Goal: Task Accomplishment & Management: Manage account settings

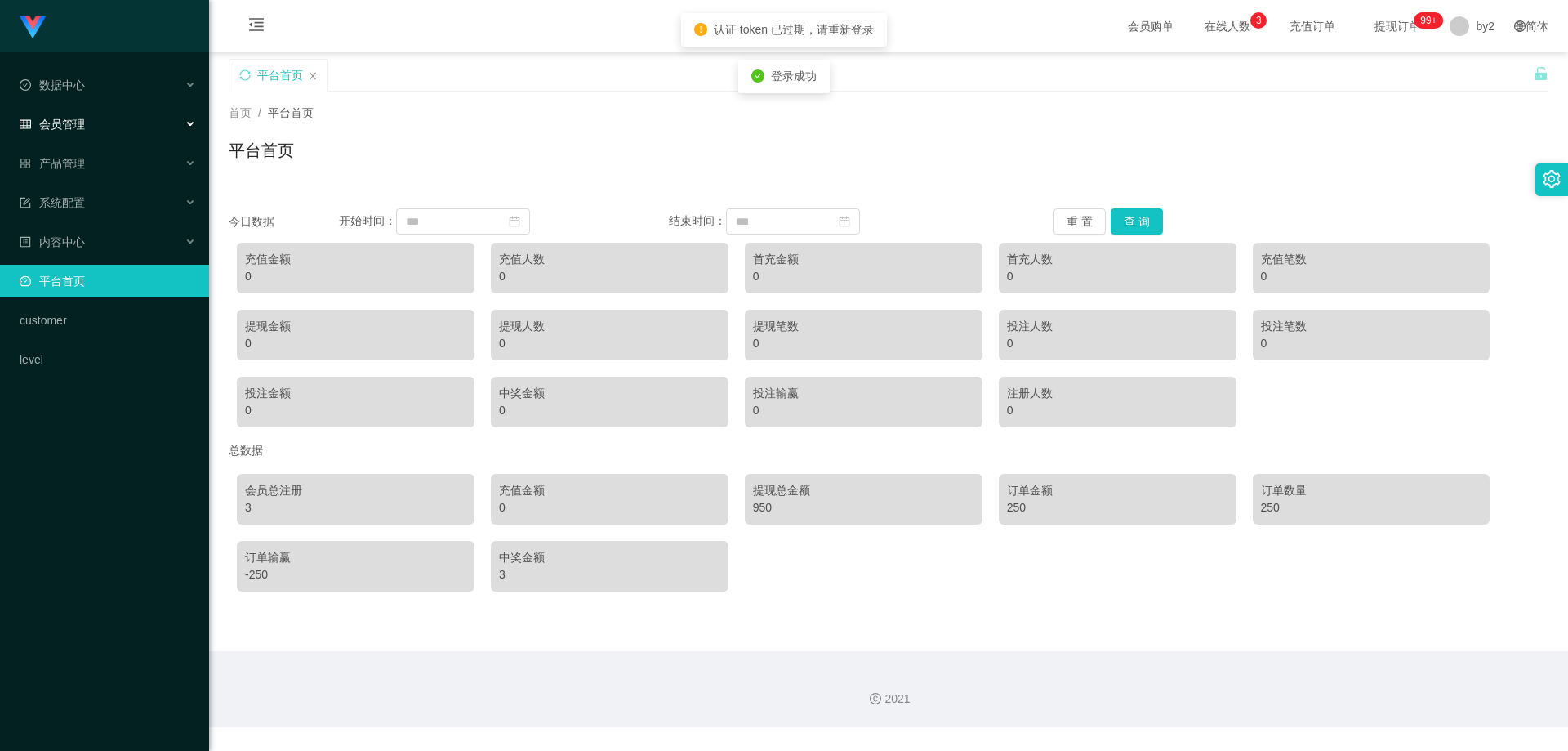
click at [124, 119] on div "会员管理" at bounding box center [104, 124] width 209 height 32
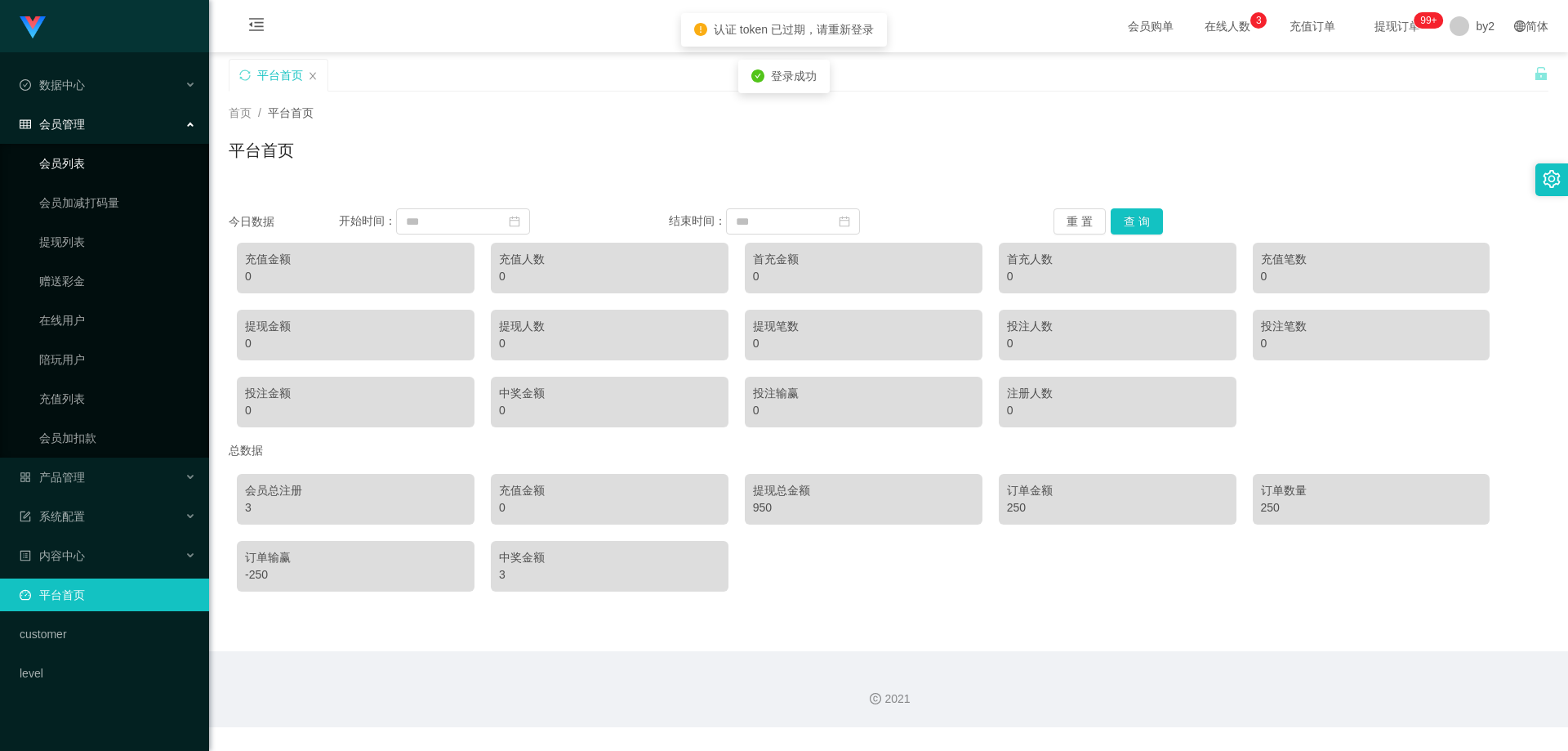
click at [105, 165] on link "会员列表" at bounding box center [118, 163] width 157 height 32
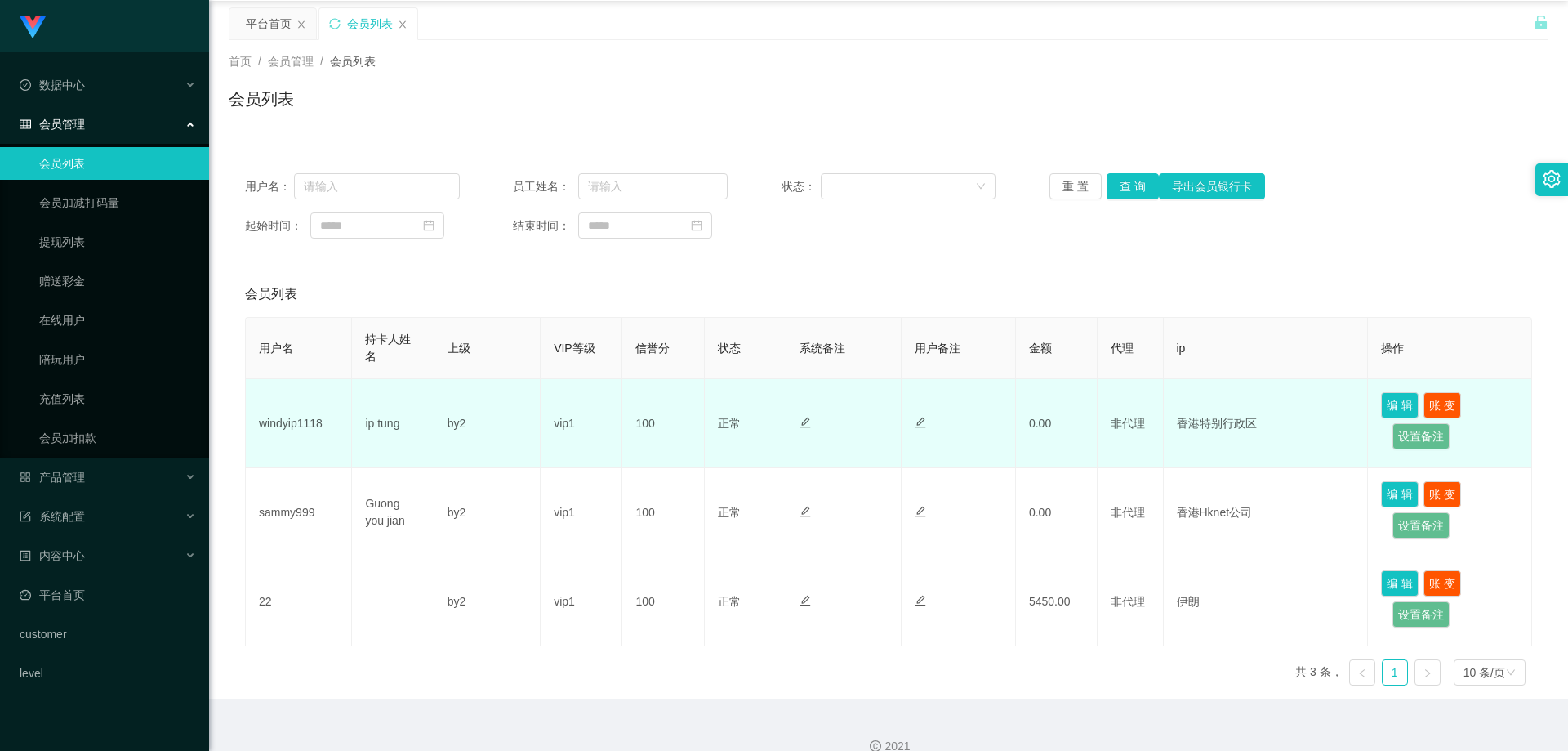
scroll to position [75, 0]
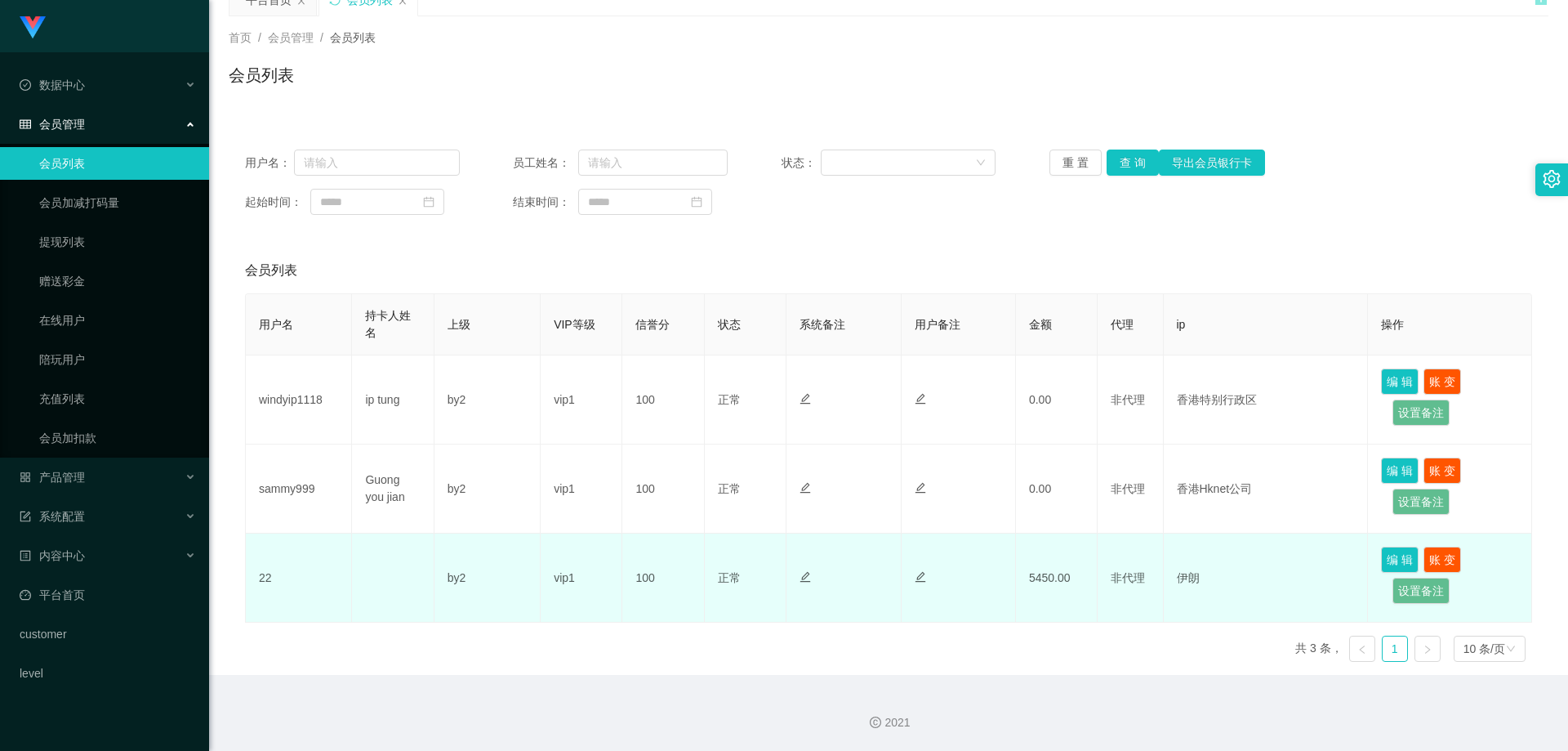
drag, startPoint x: 1209, startPoint y: 581, endPoint x: 1221, endPoint y: 577, distance: 12.6
click at [1221, 577] on td "伊朗" at bounding box center [1265, 577] width 205 height 89
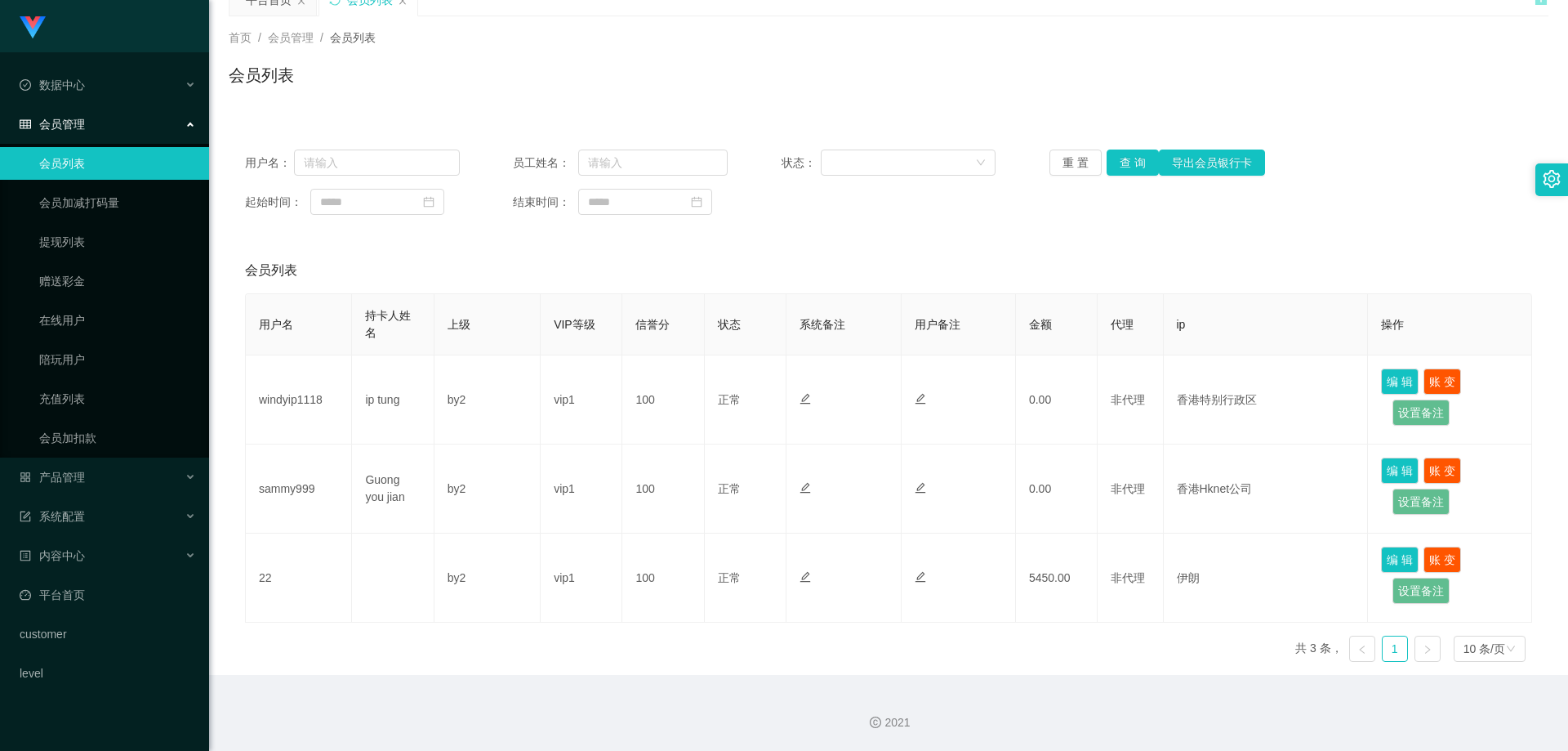
click at [1099, 634] on div "用户名 持卡人姓名 上级 VIP等级 信誉分 状态 系统备注 用户备注 金额 代理 ip 操作 windyip1118 ip tung by2 vip1 10…" at bounding box center [888, 483] width 1287 height 381
click at [117, 398] on link "充值列表" at bounding box center [118, 398] width 157 height 32
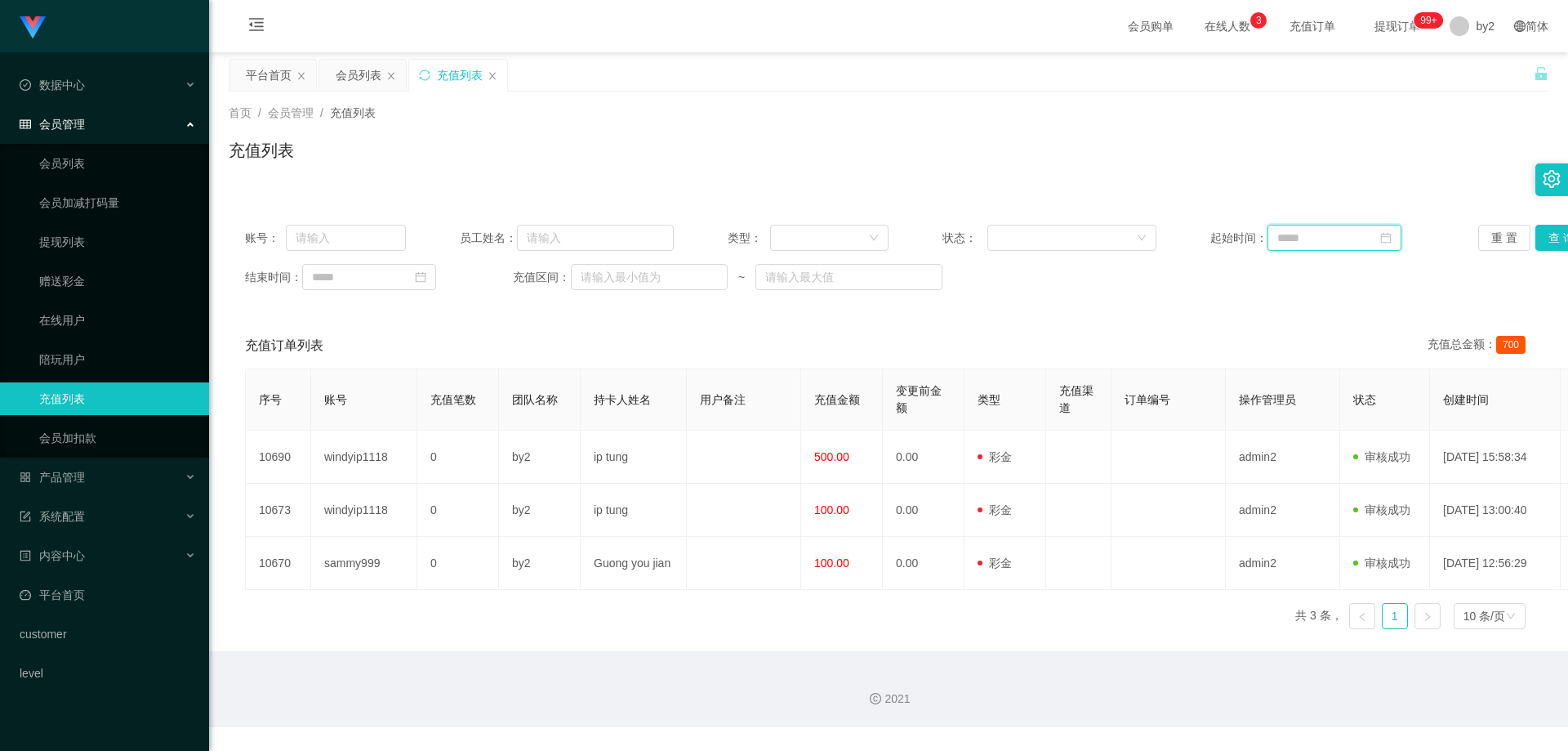
click at [1324, 246] on input at bounding box center [1334, 237] width 134 height 26
click at [1458, 404] on div "28" at bounding box center [1464, 400] width 20 height 20
click at [1544, 242] on button "查 询" at bounding box center [1560, 237] width 52 height 26
click at [1358, 236] on input "**********" at bounding box center [1334, 237] width 134 height 26
click at [1436, 397] on div "27" at bounding box center [1435, 400] width 20 height 20
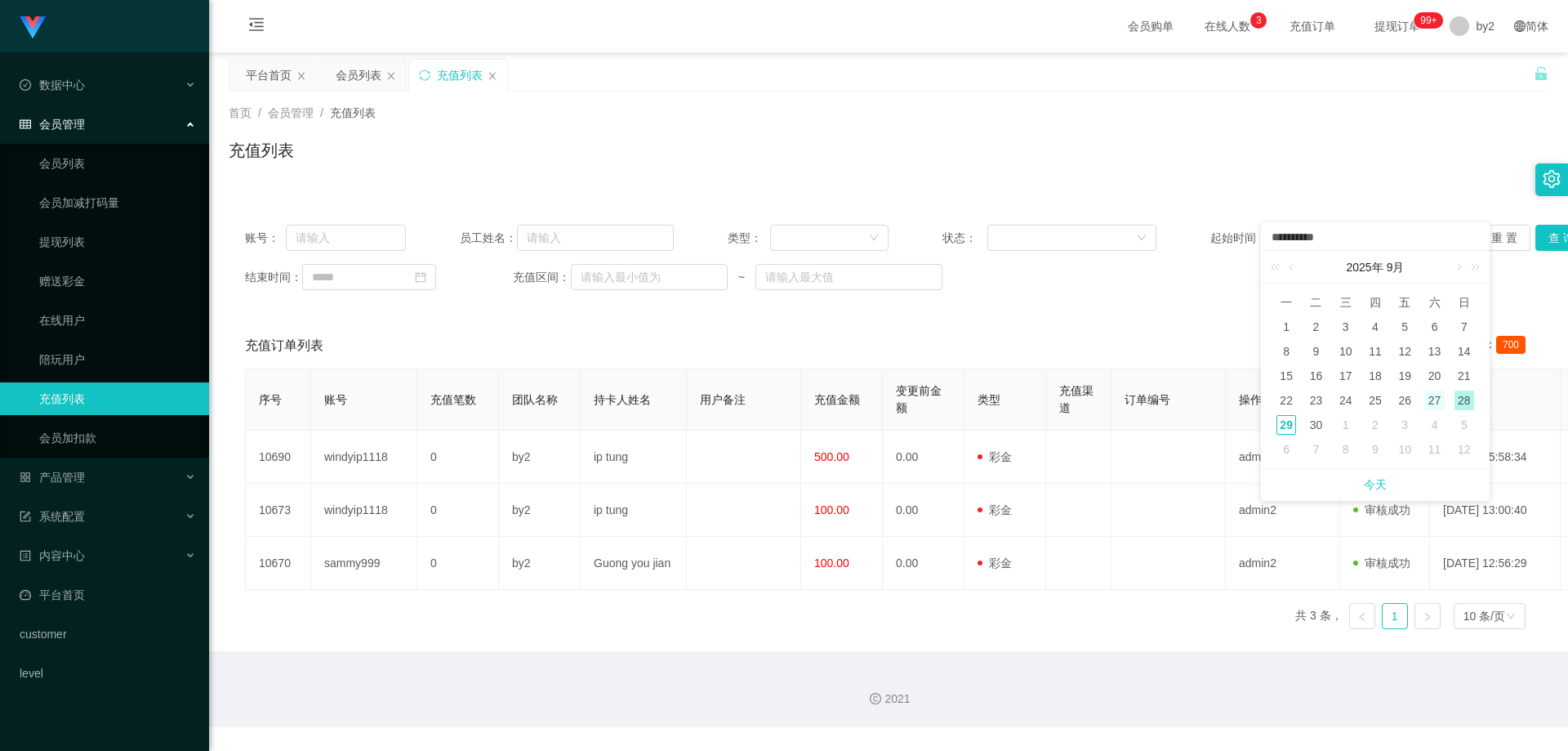
type input "**********"
click at [1547, 246] on button "查 询" at bounding box center [1560, 237] width 52 height 26
click at [402, 275] on input at bounding box center [368, 276] width 134 height 26
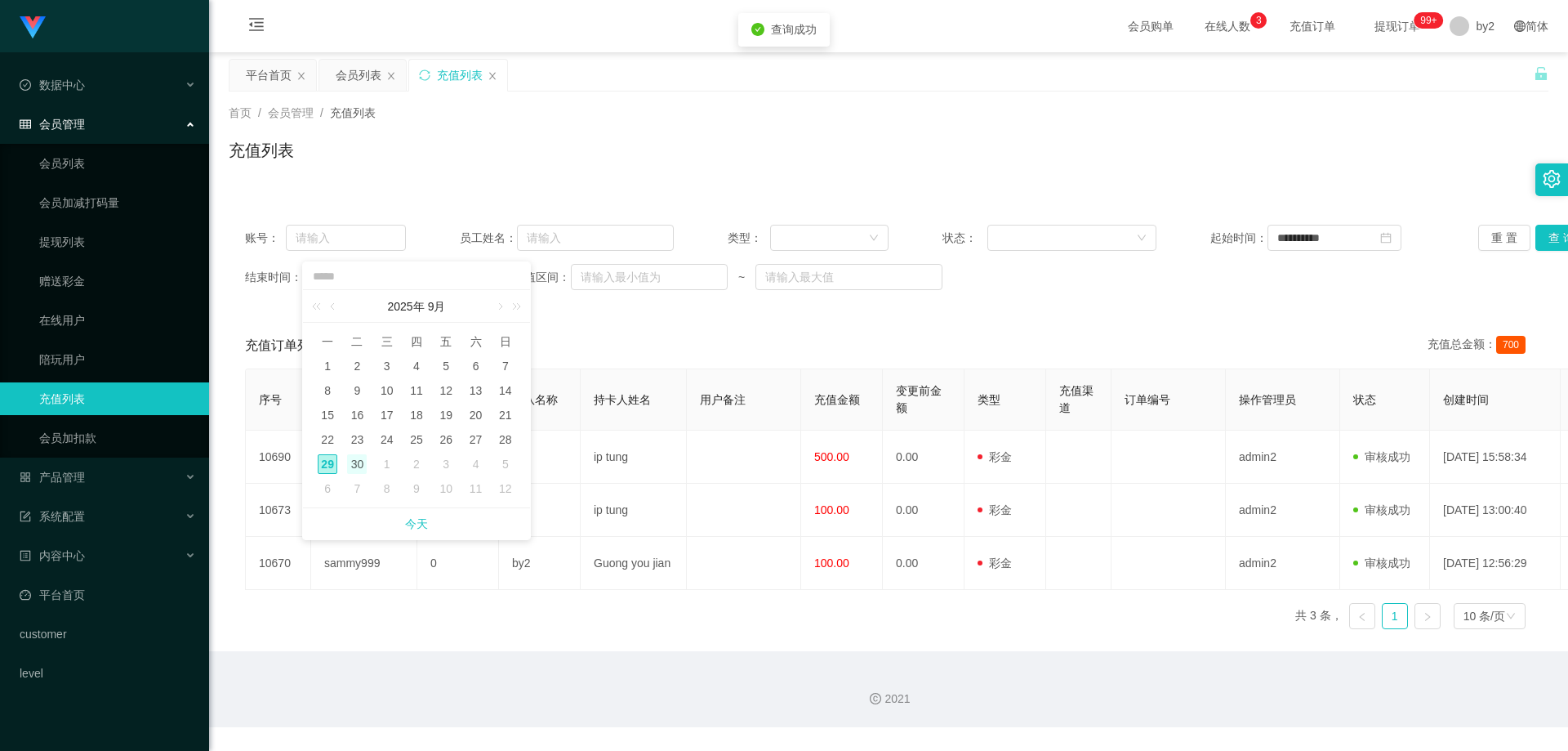
click at [355, 465] on div "30" at bounding box center [357, 464] width 20 height 20
type input "**********"
click at [1538, 251] on div "**********" at bounding box center [888, 257] width 1319 height 98
click at [1543, 247] on button "查 询" at bounding box center [1560, 237] width 52 height 26
click at [1475, 26] on span "by2" at bounding box center [1484, 25] width 19 height 52
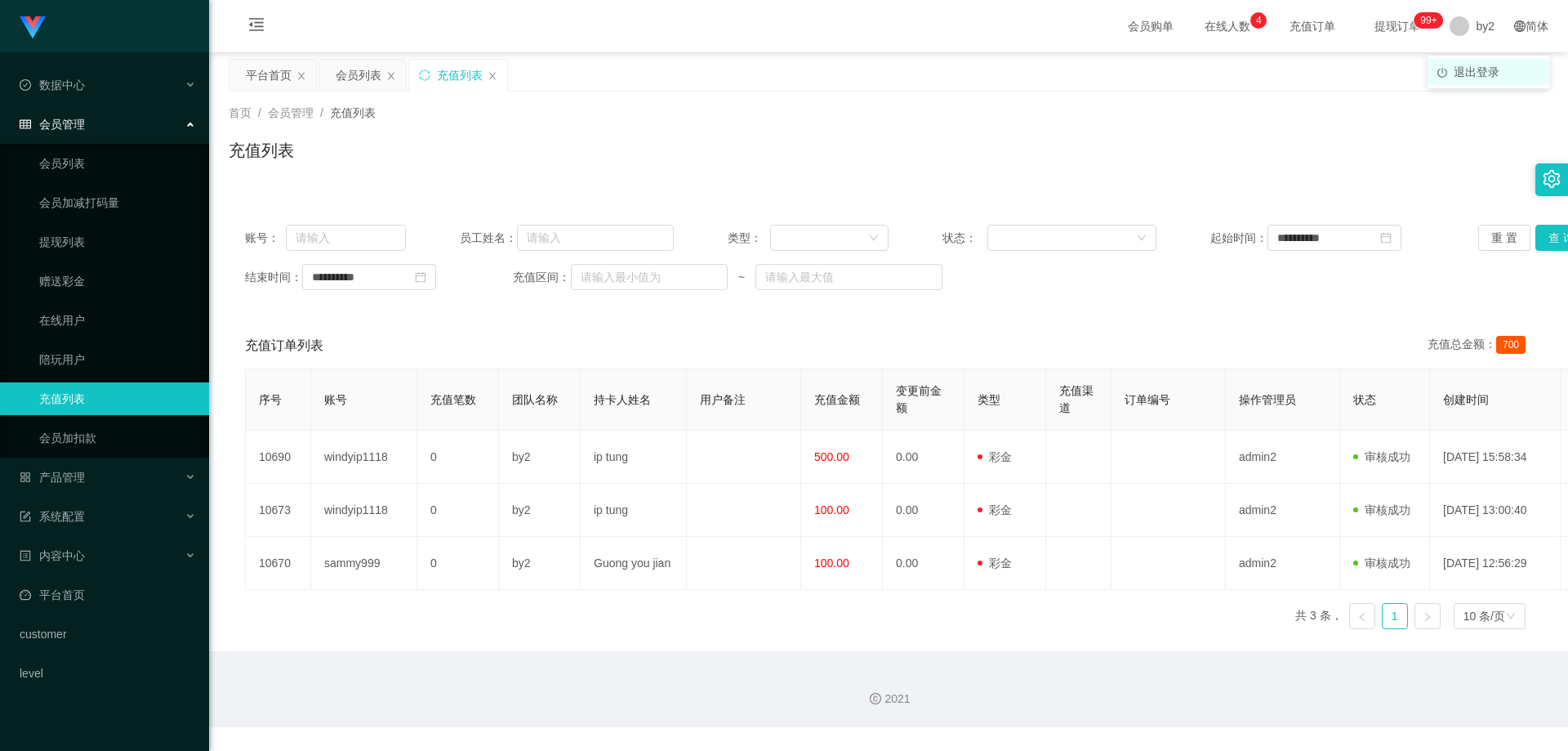
click at [1464, 74] on span "退出登录" at bounding box center [1476, 72] width 46 height 13
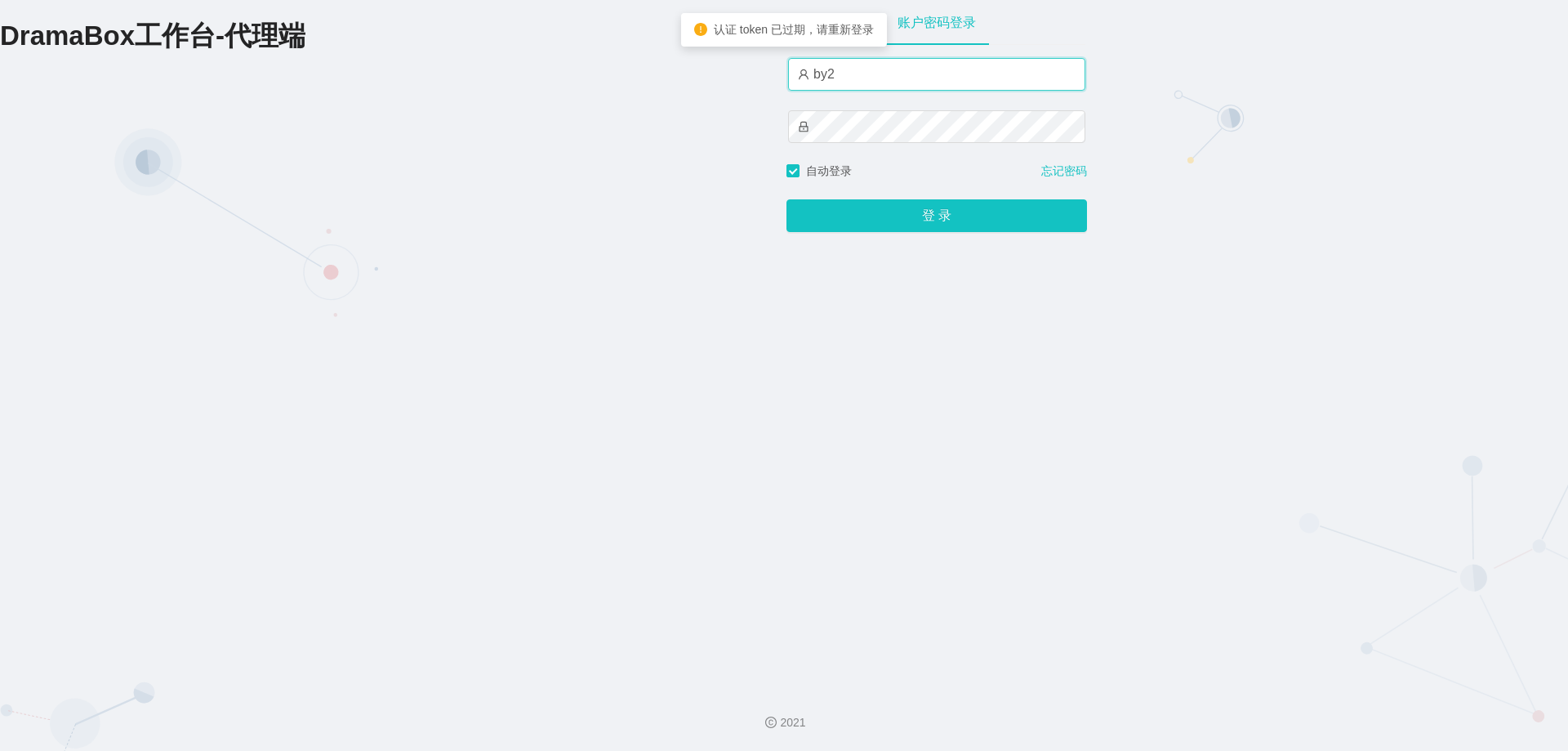
click at [864, 89] on input "by2" at bounding box center [936, 74] width 297 height 32
type input "yn02"
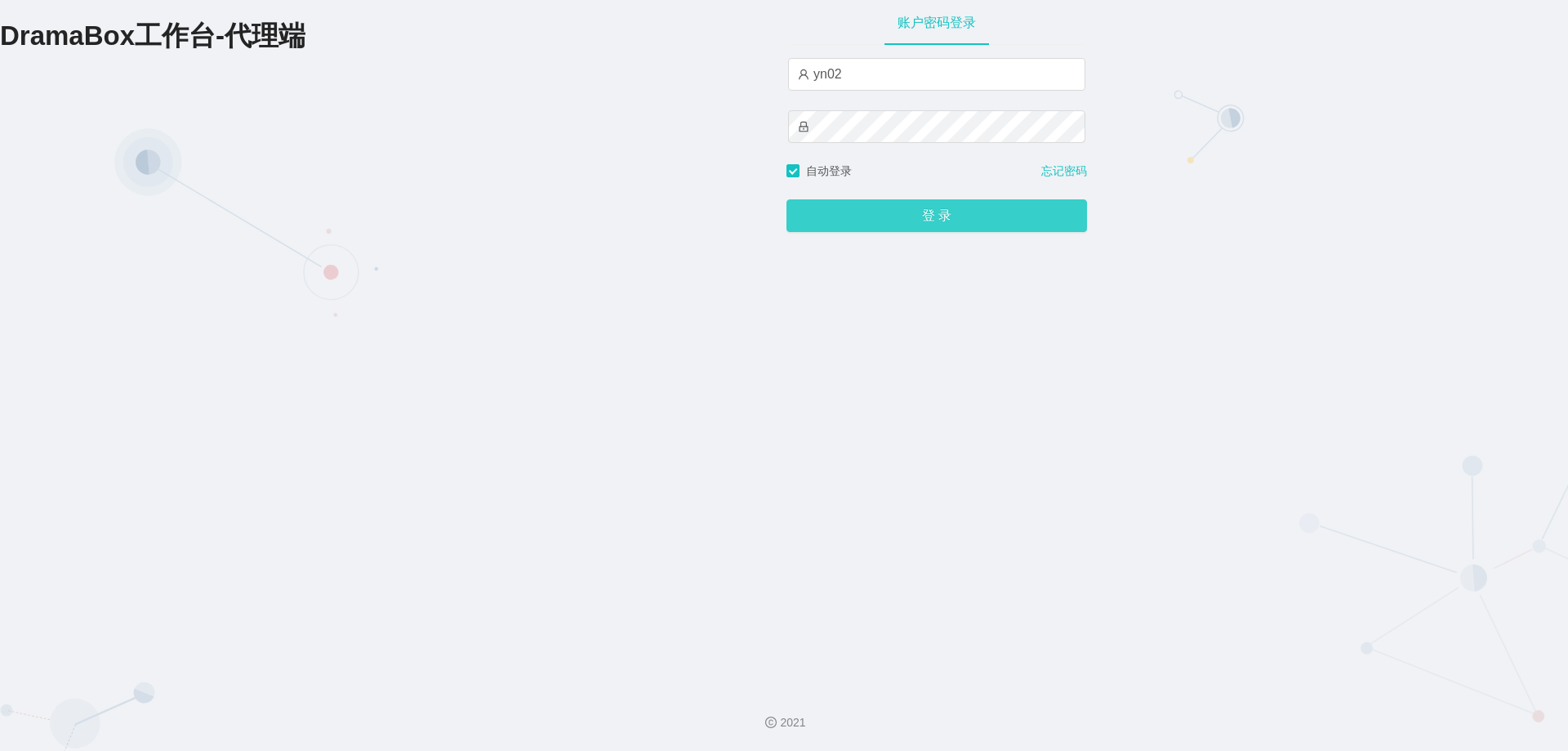
click at [942, 215] on button "登 录" at bounding box center [936, 215] width 301 height 32
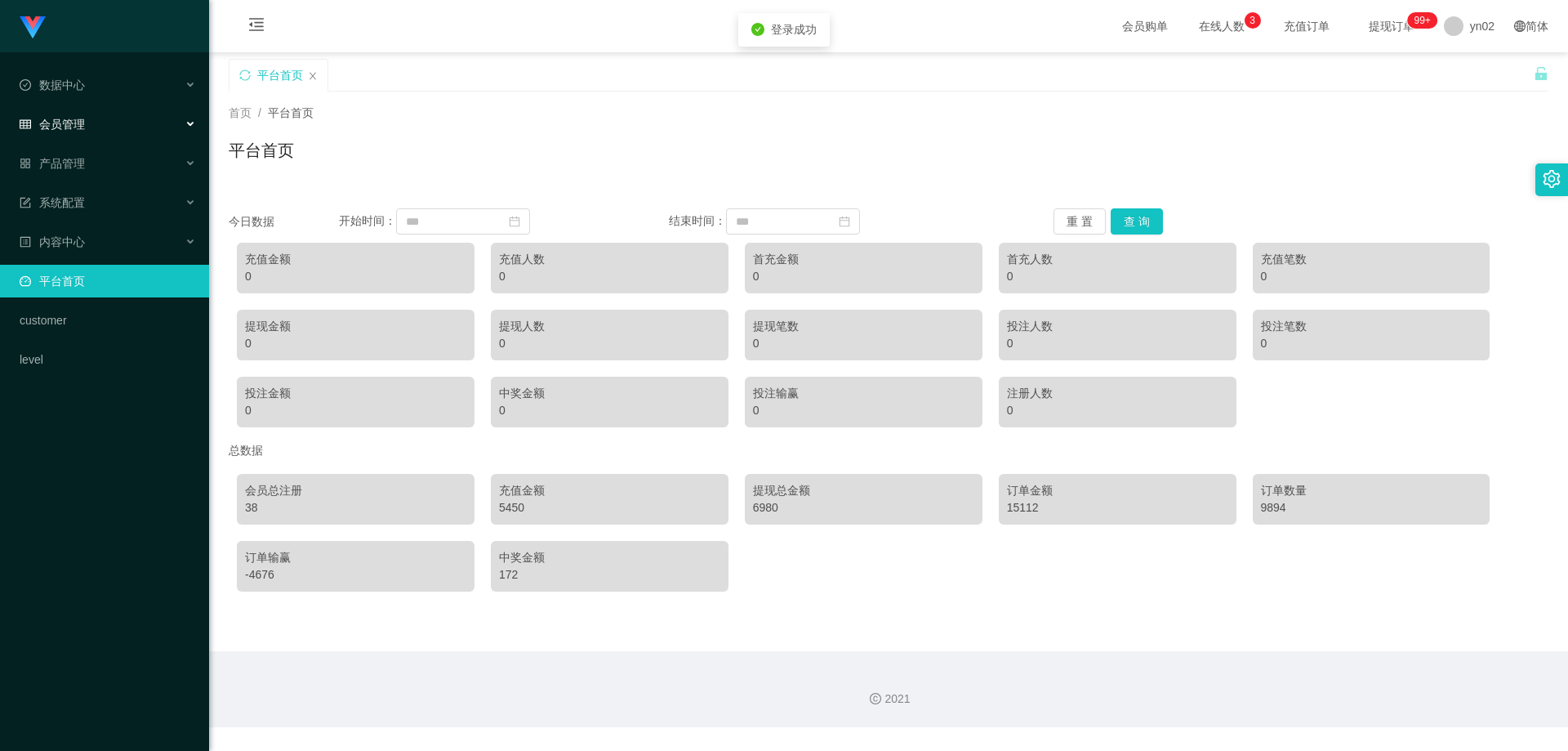
click at [86, 127] on div "会员管理" at bounding box center [104, 124] width 209 height 32
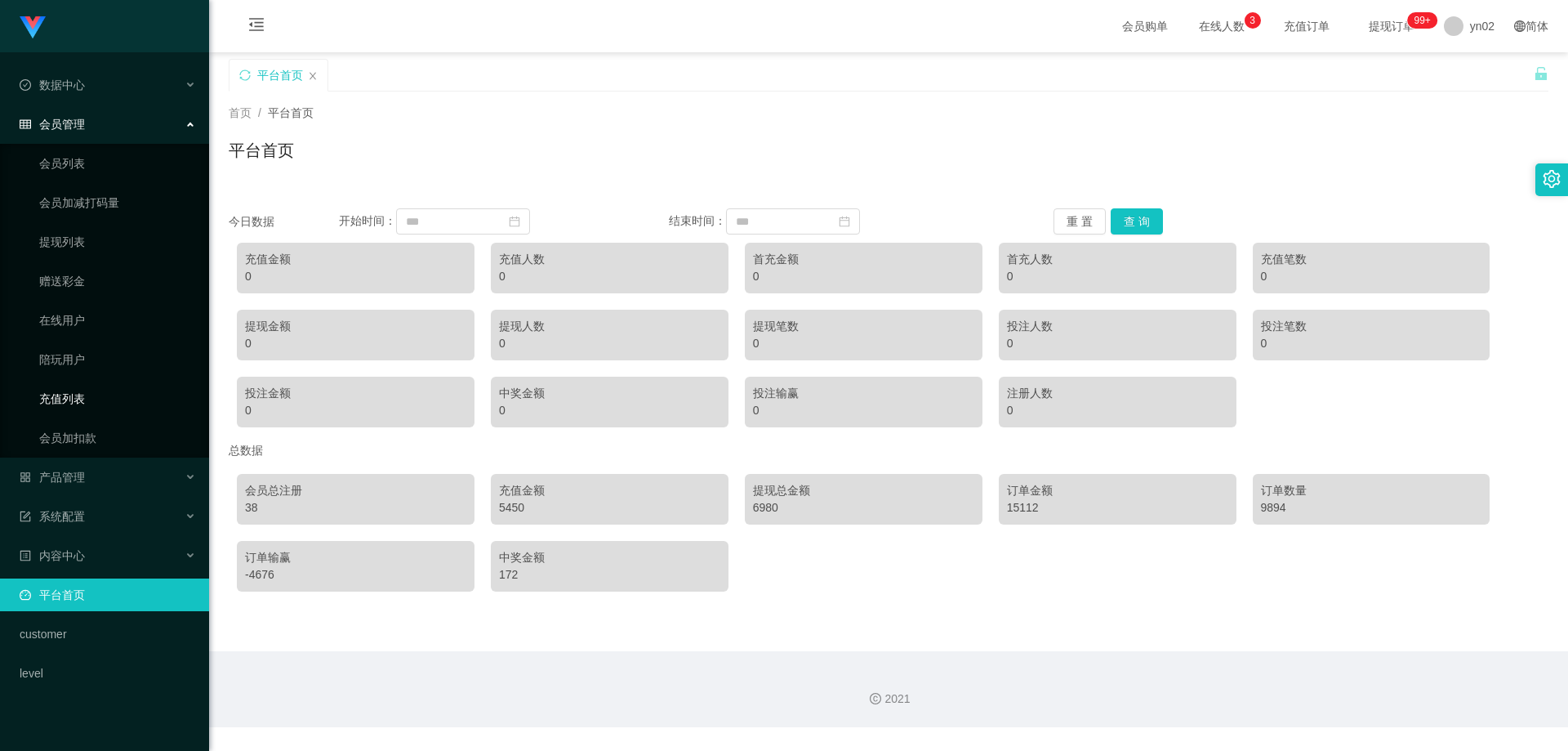
click at [116, 398] on link "充值列表" at bounding box center [118, 398] width 157 height 32
